Goal: Find contact information: Find contact information

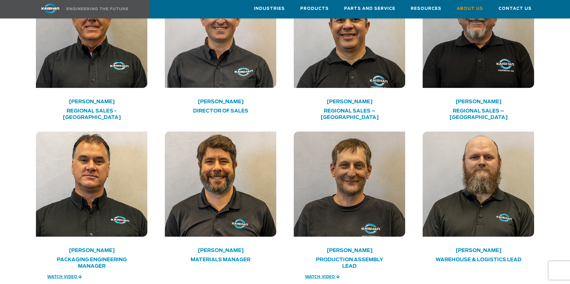
scroll to position [1166, 0]
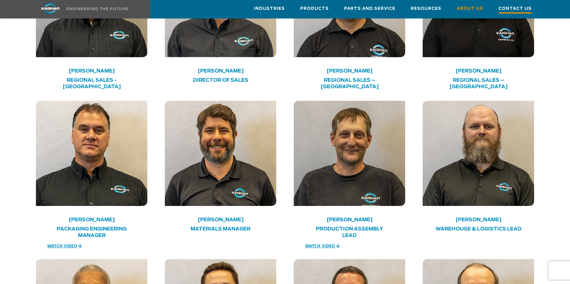
click at [519, 7] on span "Contact Us" at bounding box center [515, 9] width 33 height 8
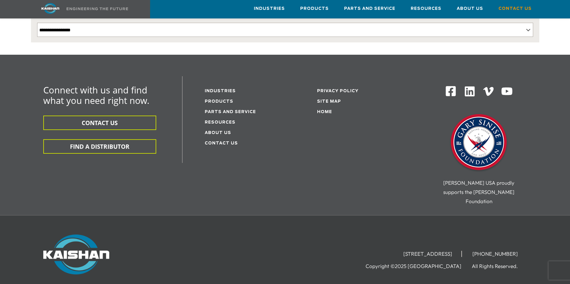
scroll to position [169, 0]
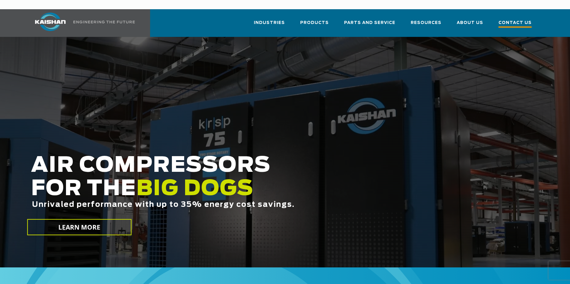
click at [512, 19] on span "Contact Us" at bounding box center [515, 23] width 33 height 8
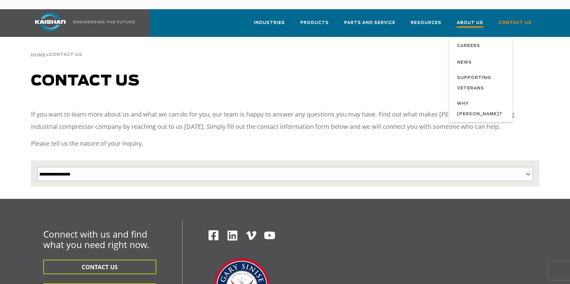
click at [469, 19] on span "About Us" at bounding box center [470, 23] width 26 height 8
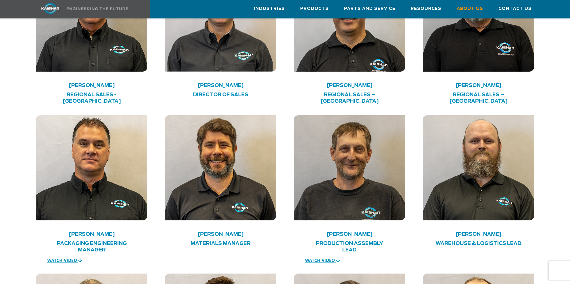
scroll to position [1167, 0]
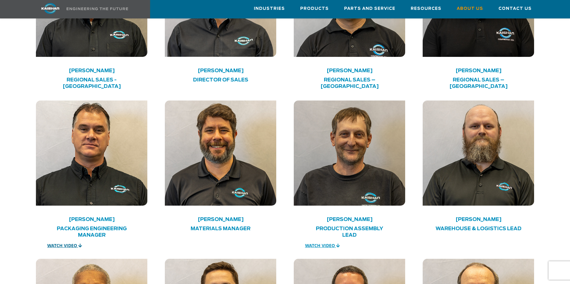
click at [64, 242] on span "WATCH VIDEO" at bounding box center [62, 245] width 30 height 6
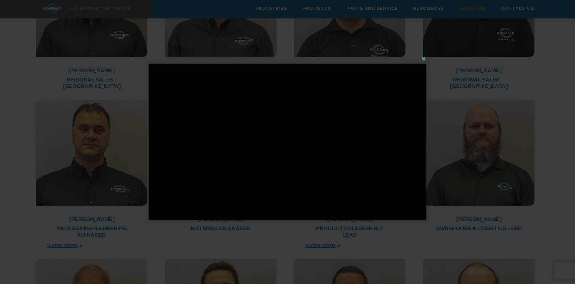
click at [422, 59] on button "×" at bounding box center [289, 59] width 276 height 14
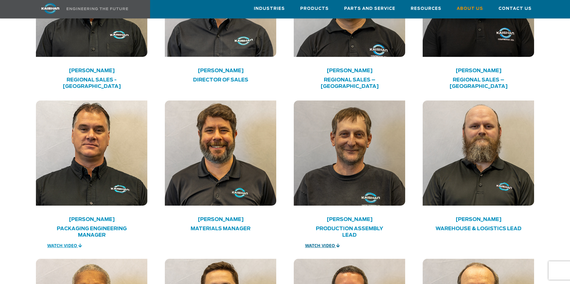
click at [313, 242] on span "WATCH VIDEO" at bounding box center [320, 245] width 30 height 6
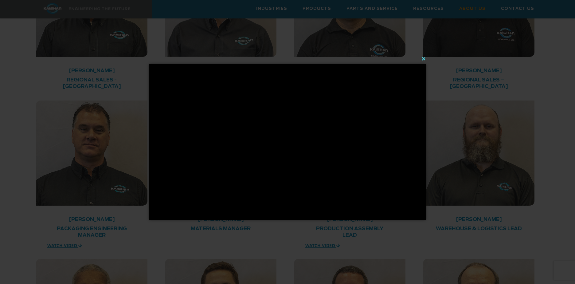
click at [422, 58] on button "×" at bounding box center [289, 59] width 276 height 14
